Goal: Task Accomplishment & Management: Manage account settings

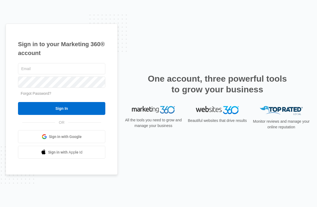
click at [68, 73] on input "text" at bounding box center [61, 68] width 87 height 11
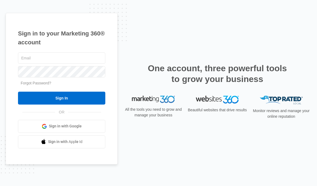
type input "[EMAIL_ADDRESS][DOMAIN_NAME]"
click at [57, 105] on input "Sign In" at bounding box center [61, 98] width 87 height 13
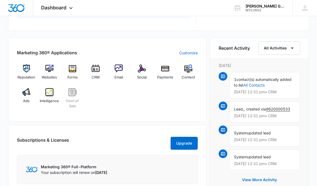
scroll to position [310, 0]
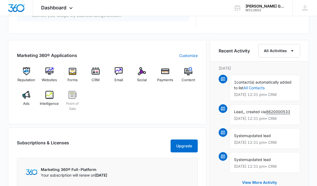
click at [99, 72] on img at bounding box center [96, 71] width 8 height 8
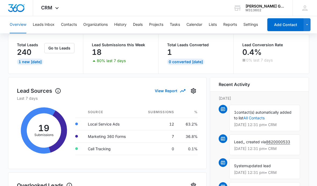
click at [46, 22] on button "Leads Inbox" at bounding box center [44, 24] width 22 height 17
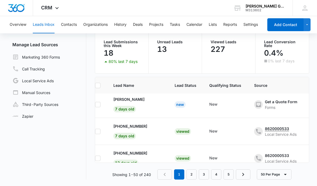
scroll to position [352, 9]
click at [138, 93] on td "Melissa Beavers 7 days old" at bounding box center [137, 104] width 61 height 27
click at [128, 100] on p "Melissa Beavers" at bounding box center [129, 99] width 31 height 6
click at [127, 100] on p "Melissa Beavers" at bounding box center [129, 99] width 31 height 6
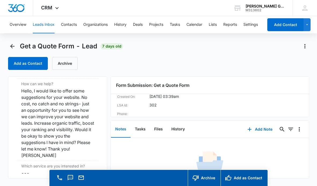
scroll to position [472, 0]
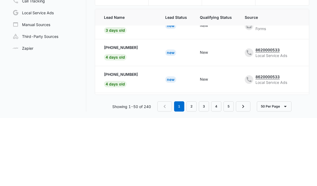
click at [133, 139] on p "+1 (423) 303-9835" at bounding box center [121, 142] width 34 height 6
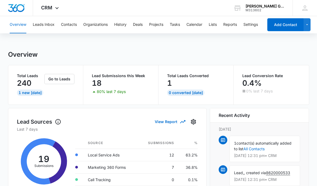
click at [45, 26] on button "Leads Inbox" at bounding box center [44, 24] width 22 height 17
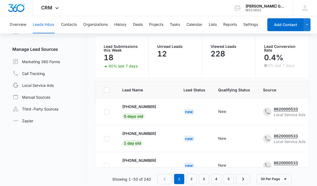
click at [153, 107] on p "+1 (423) 750-5003" at bounding box center [139, 107] width 34 height 6
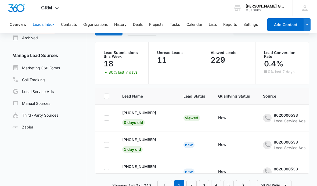
scroll to position [45, 0]
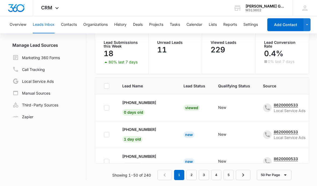
click at [150, 129] on p "+1 (706) 847-0168" at bounding box center [139, 130] width 34 height 6
click at [149, 128] on td "+1 (706) 847-0168 1 day old" at bounding box center [146, 134] width 61 height 27
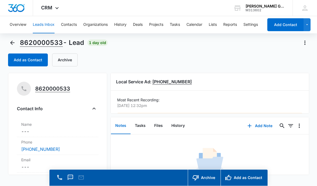
scroll to position [0, 0]
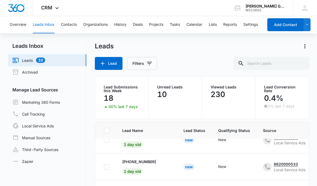
scroll to position [40, 0]
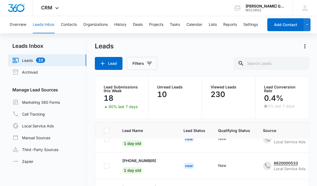
click at [155, 161] on p "[PHONE_NUMBER]" at bounding box center [139, 161] width 34 height 6
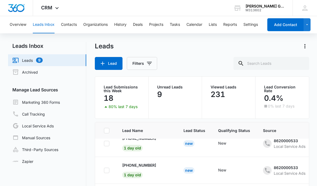
click at [147, 141] on p "[PHONE_NUMBER]" at bounding box center [139, 138] width 34 height 6
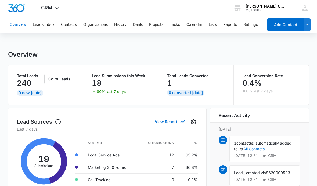
click at [186, 72] on div "Total Leads Converted 1 0 Converted Today" at bounding box center [196, 84] width 75 height 39
click at [171, 85] on p "1" at bounding box center [169, 83] width 5 height 9
click at [48, 30] on button "Leads Inbox" at bounding box center [44, 24] width 22 height 17
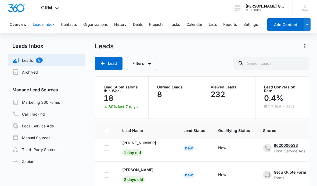
click at [148, 146] on p "[PHONE_NUMBER]" at bounding box center [139, 143] width 34 height 6
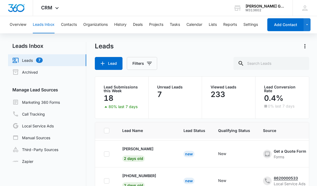
click at [136, 152] on p "[PERSON_NAME]" at bounding box center [137, 149] width 31 height 6
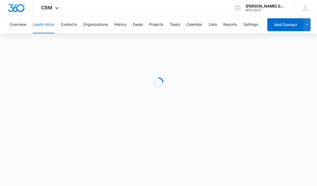
click at [134, 151] on body "CRM Apps Reputation Websites Forms CRM Email Social Payments POS Content Ads In…" at bounding box center [158, 93] width 317 height 186
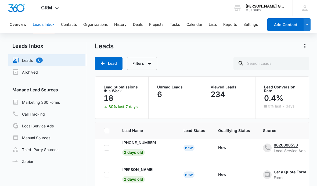
scroll to position [166, 0]
click at [151, 145] on p "[PHONE_NUMBER]" at bounding box center [139, 143] width 34 height 6
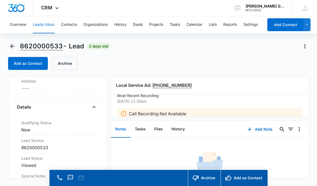
scroll to position [8, 0]
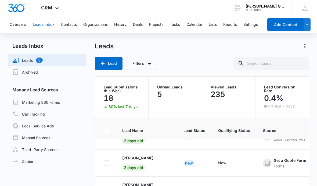
scroll to position [178, 0]
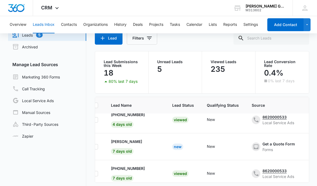
scroll to position [331, 11]
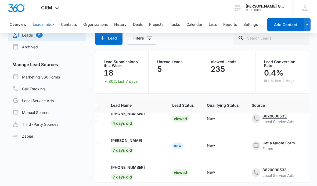
click at [133, 143] on p "[PERSON_NAME]" at bounding box center [126, 141] width 31 height 6
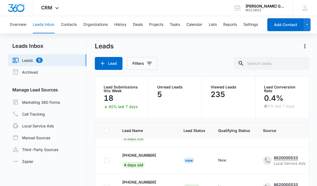
scroll to position [287, 0]
click at [151, 158] on p "[PHONE_NUMBER]" at bounding box center [139, 156] width 34 height 6
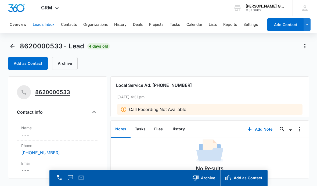
scroll to position [12, 0]
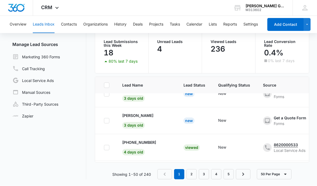
click at [148, 119] on div "[PERSON_NAME]" at bounding box center [146, 116] width 48 height 6
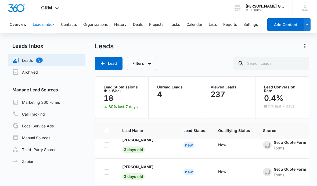
scroll to position [248, 0]
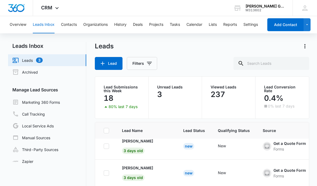
click at [133, 144] on p "[PERSON_NAME]" at bounding box center [137, 141] width 31 height 6
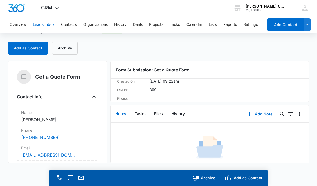
scroll to position [37, 0]
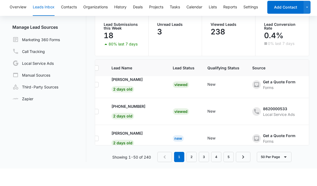
scroll to position [138, 10]
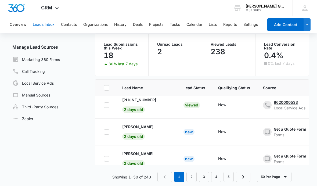
scroll to position [166, 0]
click at [129, 156] on p "[PERSON_NAME]" at bounding box center [137, 154] width 31 height 6
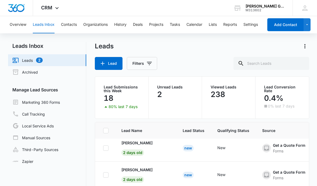
scroll to position [192, 1]
click at [148, 146] on p "[PERSON_NAME]" at bounding box center [136, 143] width 31 height 6
click at [149, 146] on p "[PERSON_NAME]" at bounding box center [136, 143] width 31 height 6
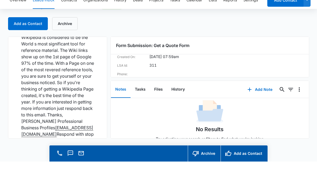
scroll to position [486, 0]
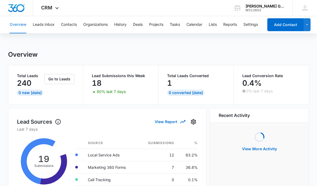
click at [40, 19] on button "Leads Inbox" at bounding box center [44, 24] width 22 height 17
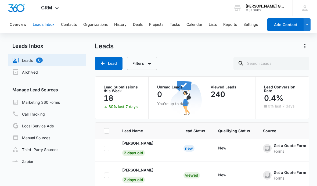
click at [40, 27] on button "Leads Inbox" at bounding box center [44, 24] width 22 height 17
